Goal: Task Accomplishment & Management: Manage account settings

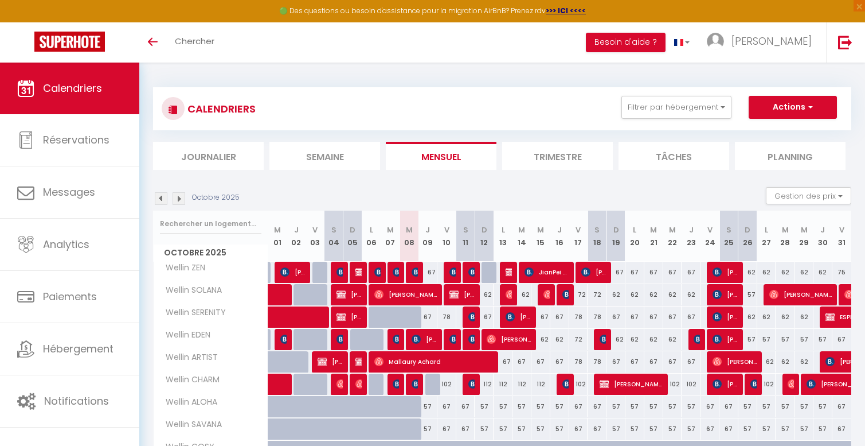
scroll to position [54, 0]
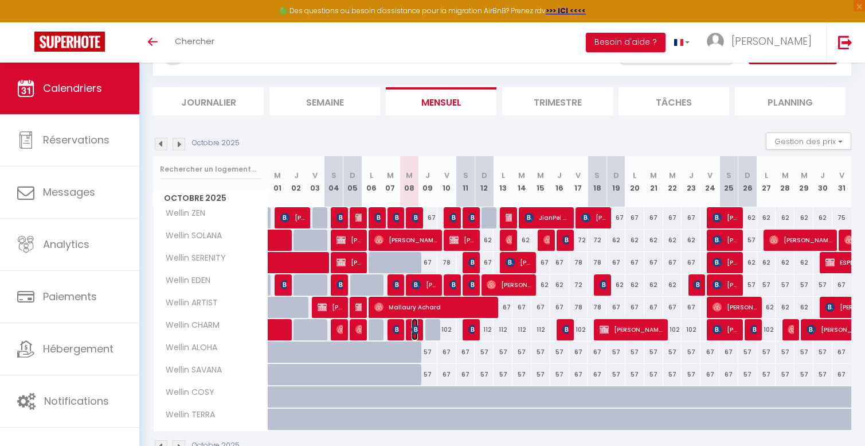
click at [415, 326] on img at bounding box center [416, 329] width 9 height 9
select select "KO"
select select
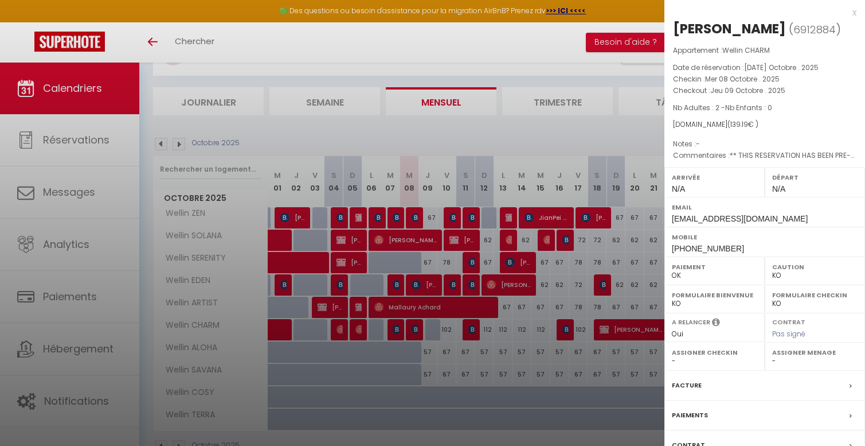
click at [792, 373] on div "Facture" at bounding box center [765, 385] width 201 height 30
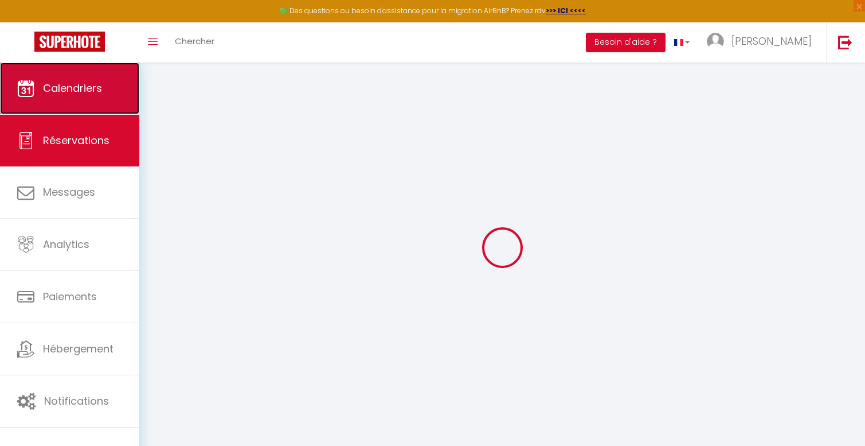
click at [85, 85] on span "Calendriers" at bounding box center [72, 88] width 59 height 14
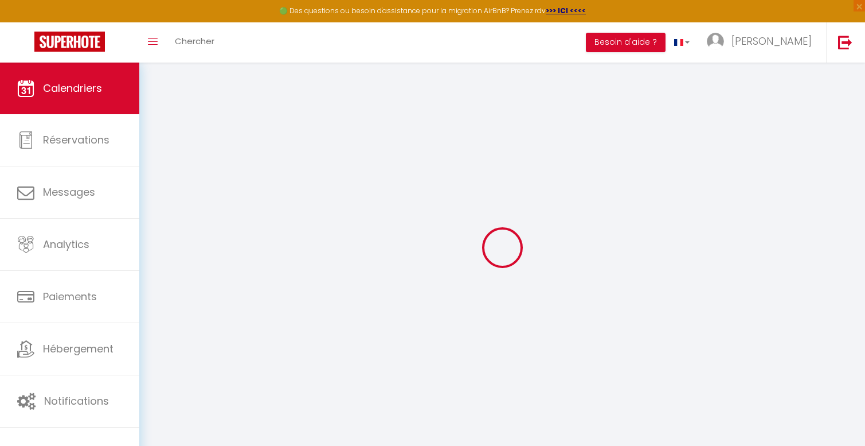
select select
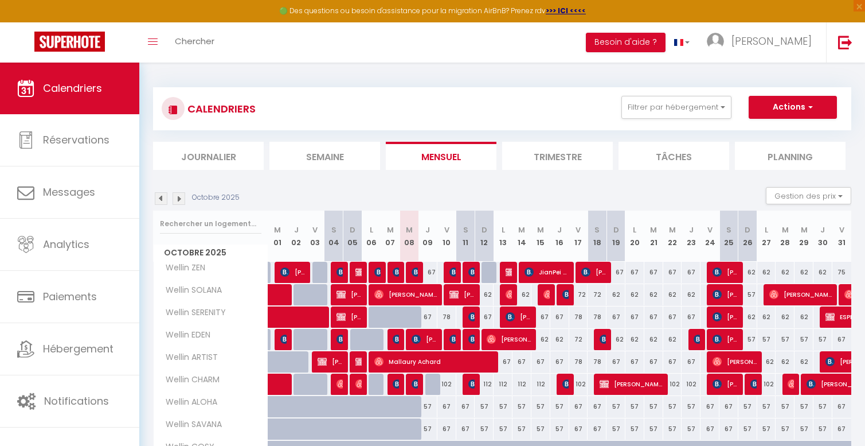
click at [411, 383] on div at bounding box center [415, 384] width 19 height 22
click at [412, 383] on img at bounding box center [416, 383] width 9 height 9
select select "OK"
select select "KO"
select select "0"
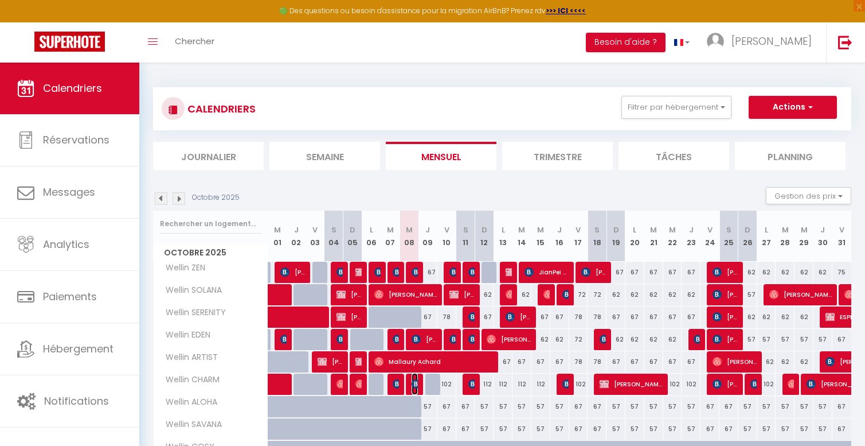
select select "0"
select select "1"
select select
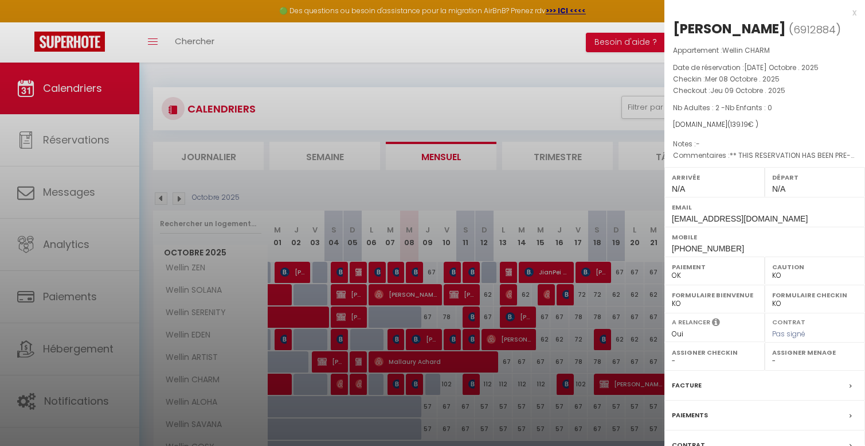
click at [779, 362] on select "- [PERSON_NAME] COQUILLAT [PERSON_NAME] [PERSON_NAME]" at bounding box center [814, 360] width 85 height 10
select select "42801"
click at [772, 355] on select "- [PERSON_NAME] COQUILLAT [PERSON_NAME] [PERSON_NAME]" at bounding box center [814, 360] width 85 height 10
click at [532, 389] on div at bounding box center [432, 223] width 865 height 446
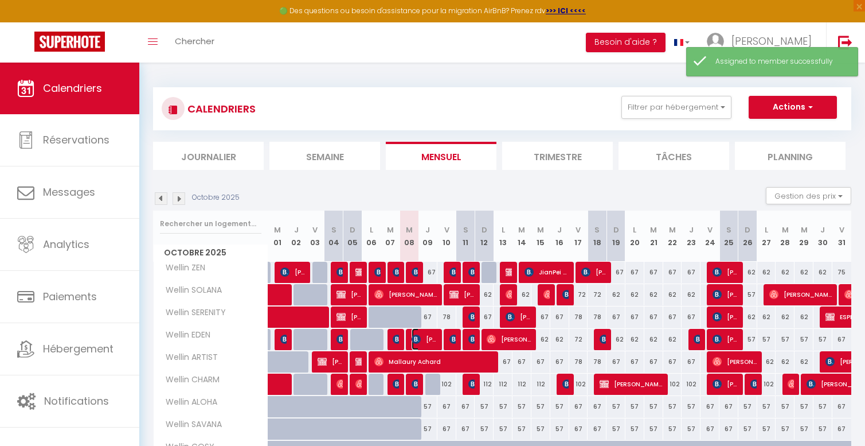
click at [427, 333] on span "[PERSON_NAME]" at bounding box center [424, 339] width 25 height 22
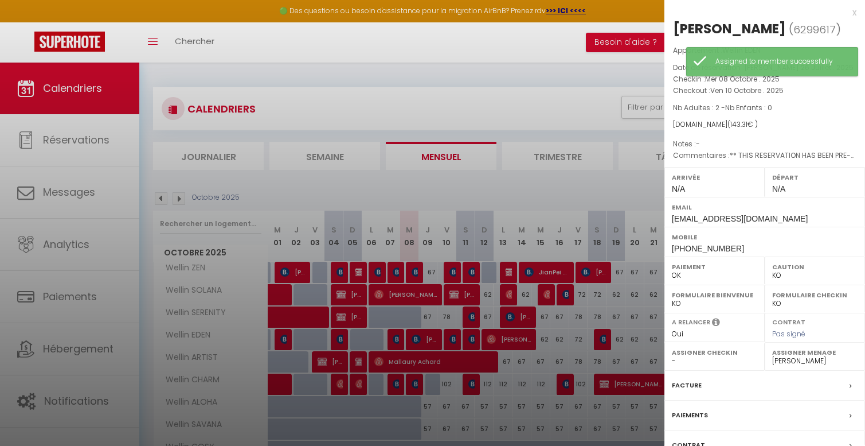
click at [427, 338] on div at bounding box center [432, 223] width 865 height 446
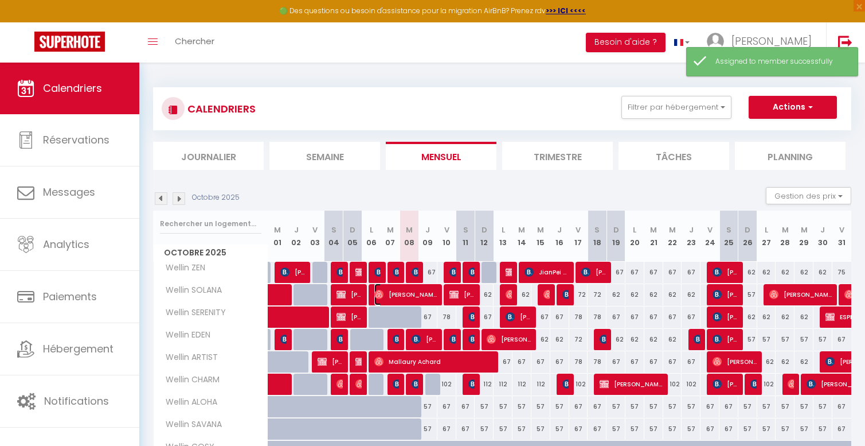
click at [420, 295] on span "[PERSON_NAME]" at bounding box center [405, 294] width 63 height 22
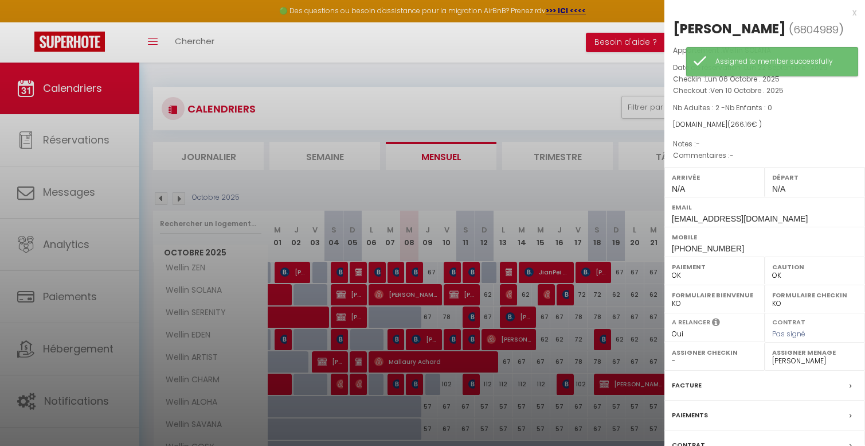
click at [420, 295] on div at bounding box center [432, 223] width 865 height 446
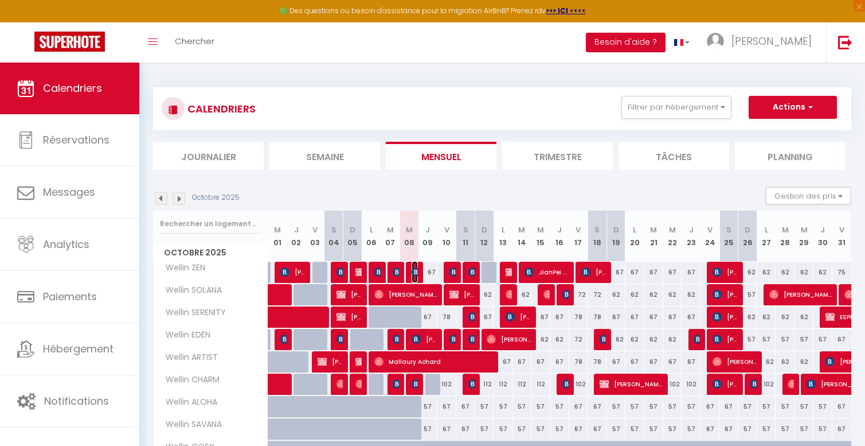
click at [415, 270] on img at bounding box center [416, 271] width 9 height 9
select select "KO"
select select "47713"
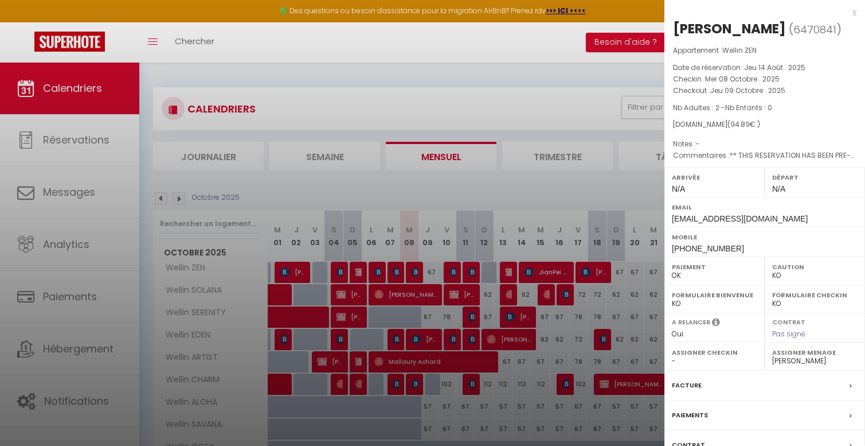
click at [415, 270] on div at bounding box center [432, 223] width 865 height 446
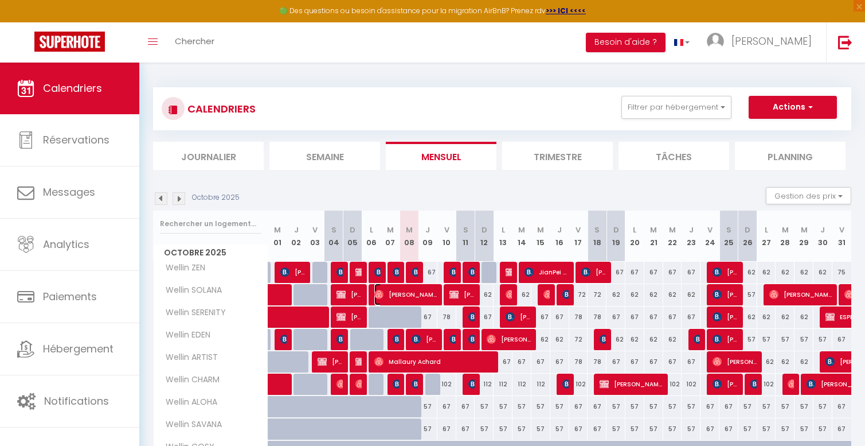
click at [429, 290] on span "[PERSON_NAME]" at bounding box center [405, 294] width 63 height 22
select select "OK"
select select "42801"
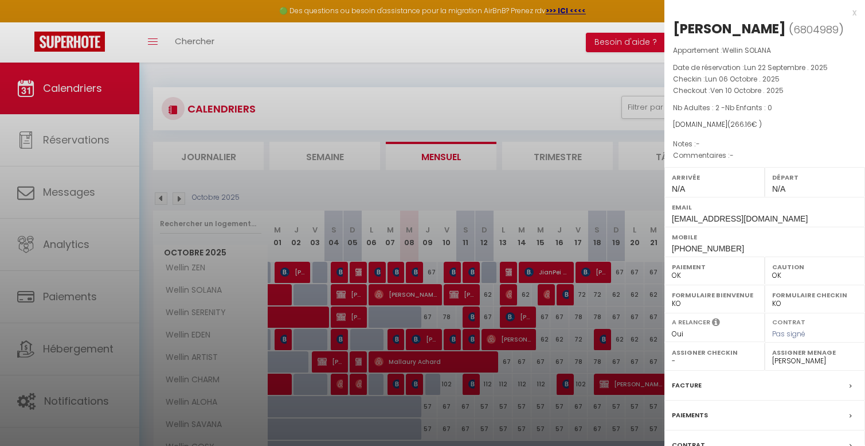
click at [429, 290] on div at bounding box center [432, 223] width 865 height 446
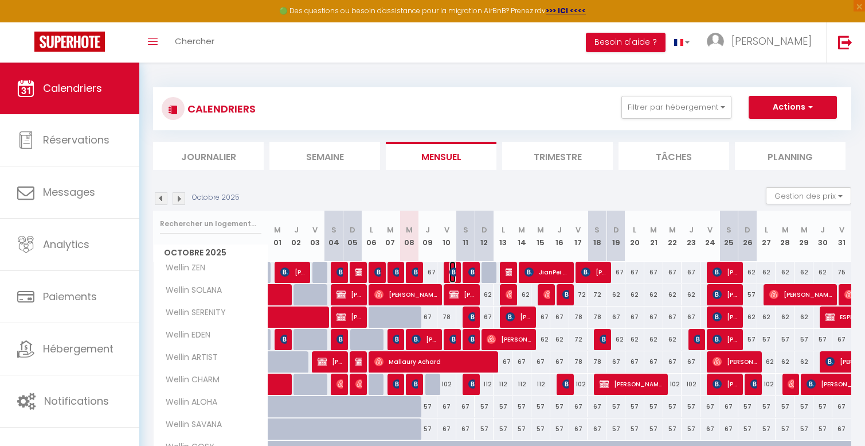
click at [454, 272] on img at bounding box center [454, 271] width 9 height 9
select select "KO"
select select "47713"
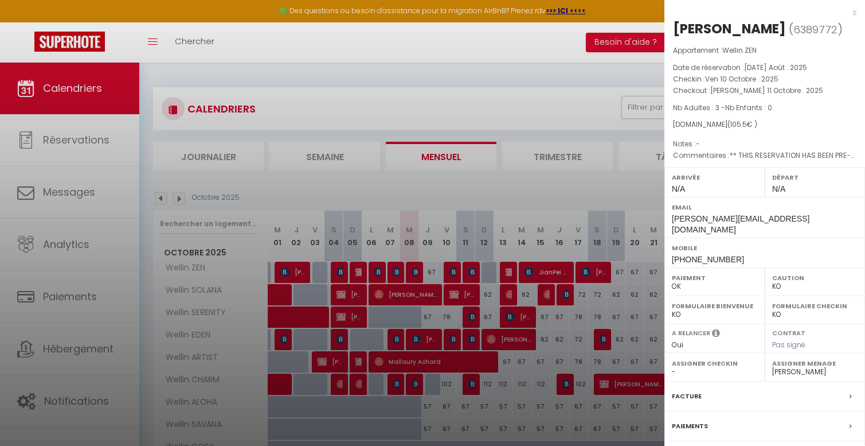
click at [454, 272] on div at bounding box center [432, 223] width 865 height 446
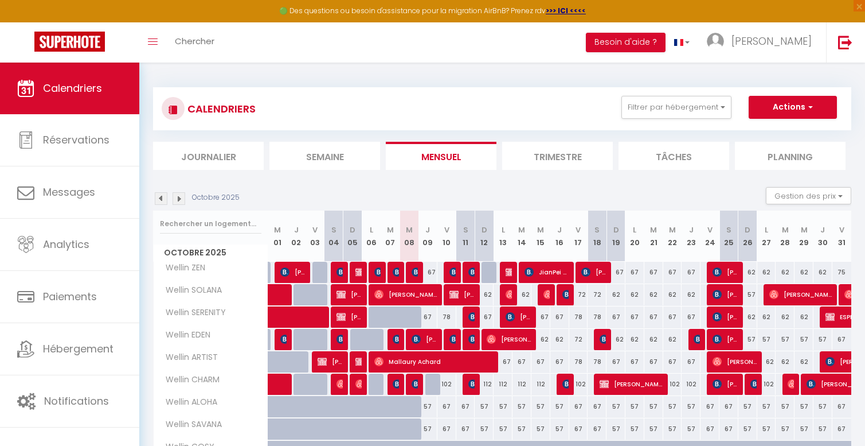
click at [448, 339] on div at bounding box center [453, 340] width 19 height 22
click at [454, 339] on img at bounding box center [454, 338] width 9 height 9
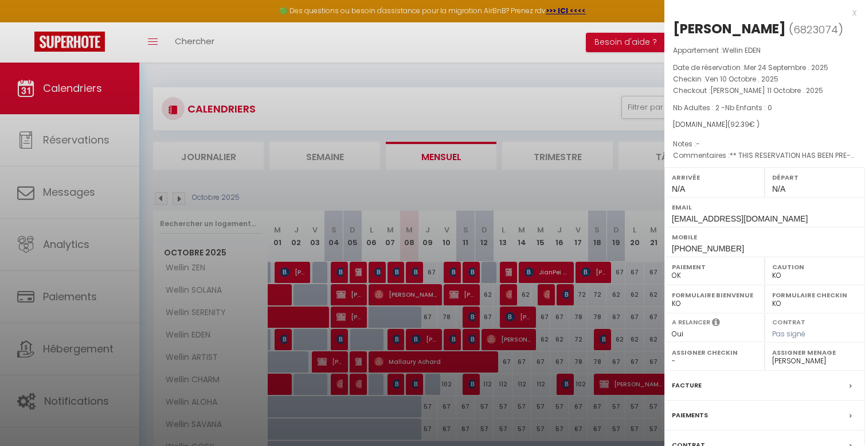
click at [454, 339] on div at bounding box center [432, 223] width 865 height 446
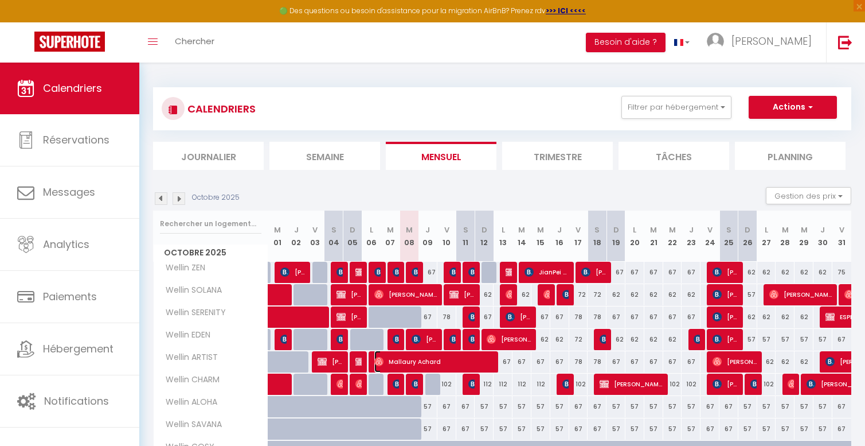
click at [482, 371] on span "Mallaury Achard" at bounding box center [434, 361] width 120 height 22
select select "OK"
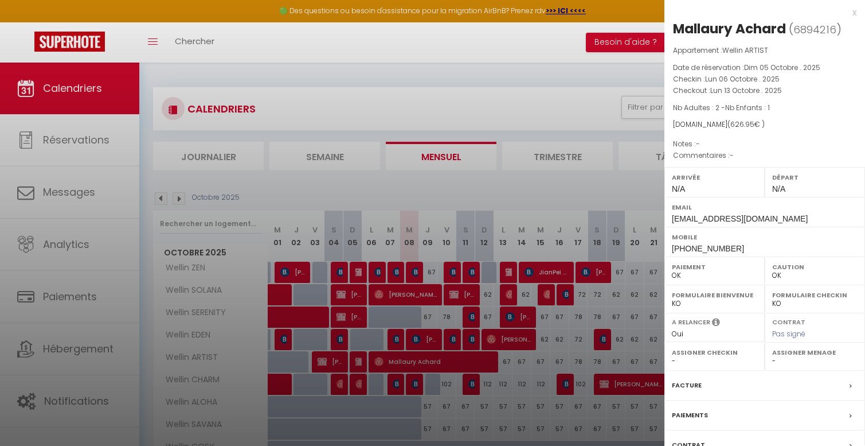
click at [781, 355] on label "Assigner Menage" at bounding box center [814, 351] width 85 height 11
click at [779, 364] on select "- [PERSON_NAME] COQUILLAT [PERSON_NAME] [PERSON_NAME]" at bounding box center [814, 360] width 85 height 10
select select "42801"
click at [772, 355] on select "- [PERSON_NAME] COQUILLAT [PERSON_NAME] [PERSON_NAME]" at bounding box center [814, 360] width 85 height 10
click at [537, 358] on div at bounding box center [432, 223] width 865 height 446
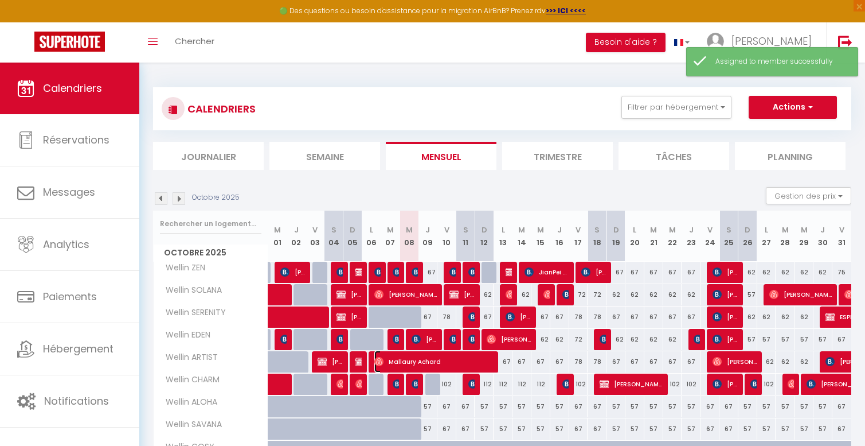
click at [460, 359] on span "Mallaury Achard" at bounding box center [434, 361] width 120 height 22
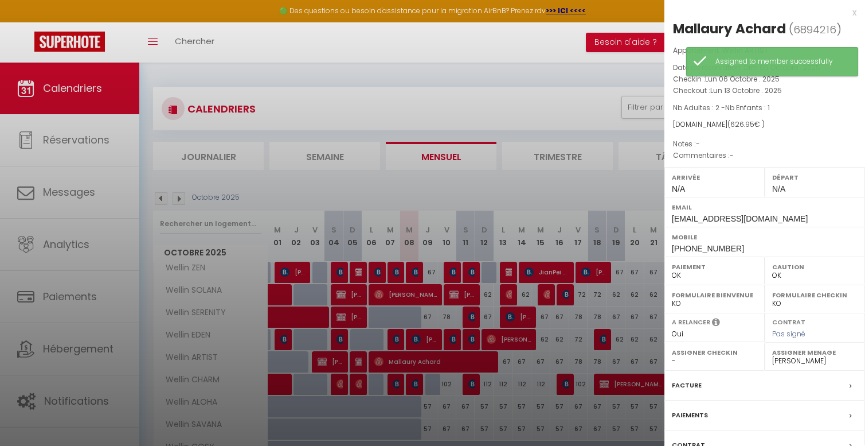
click at [460, 359] on div at bounding box center [432, 223] width 865 height 446
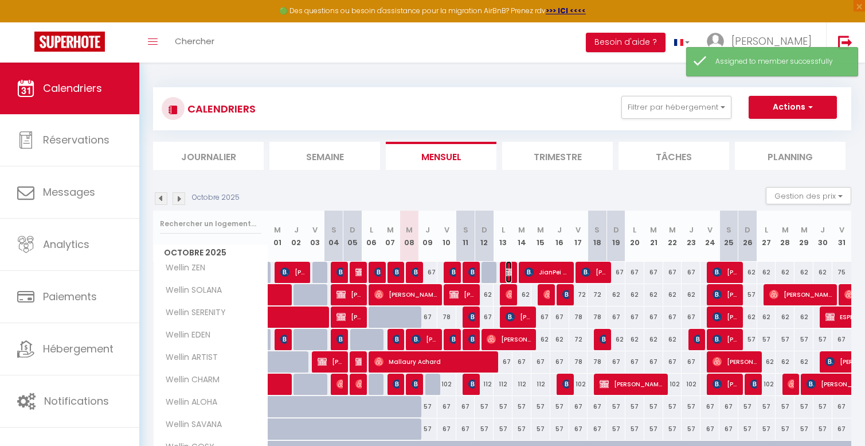
click at [508, 269] on img at bounding box center [510, 271] width 9 height 9
select select "KO"
select select
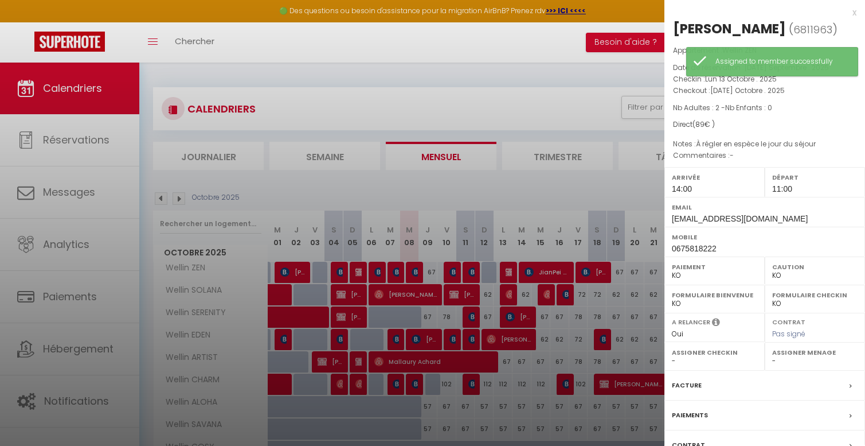
click at [508, 270] on div at bounding box center [432, 223] width 865 height 446
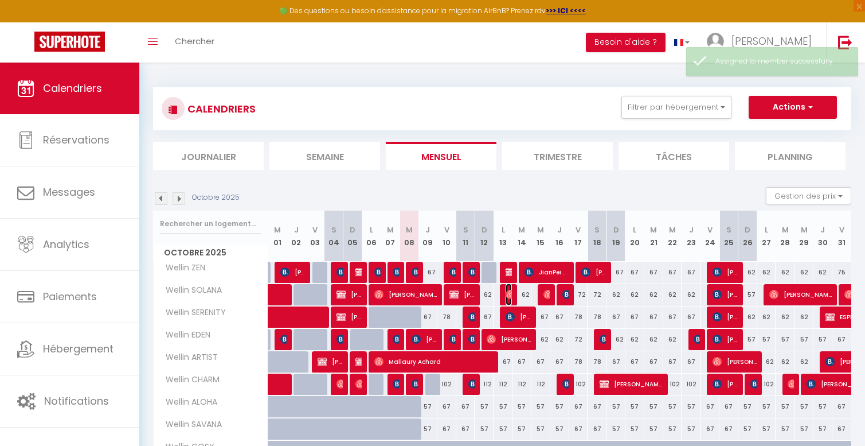
click at [506, 291] on img at bounding box center [510, 294] width 9 height 9
select select "OK"
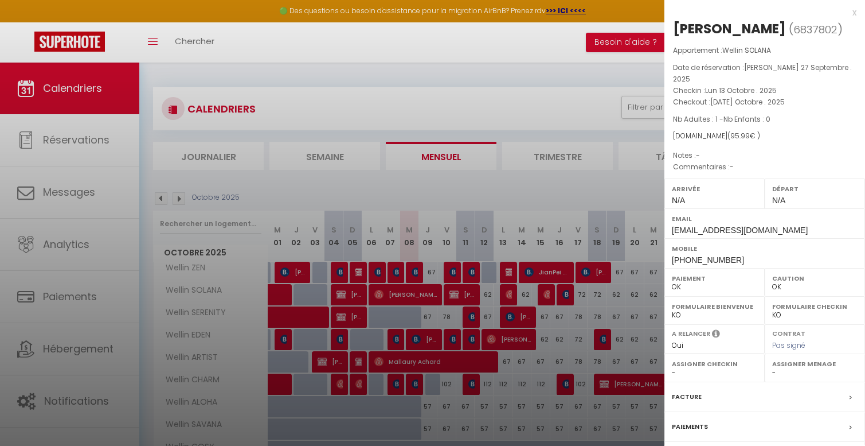
click at [507, 291] on div at bounding box center [432, 223] width 865 height 446
